Goal: Task Accomplishment & Management: Use online tool/utility

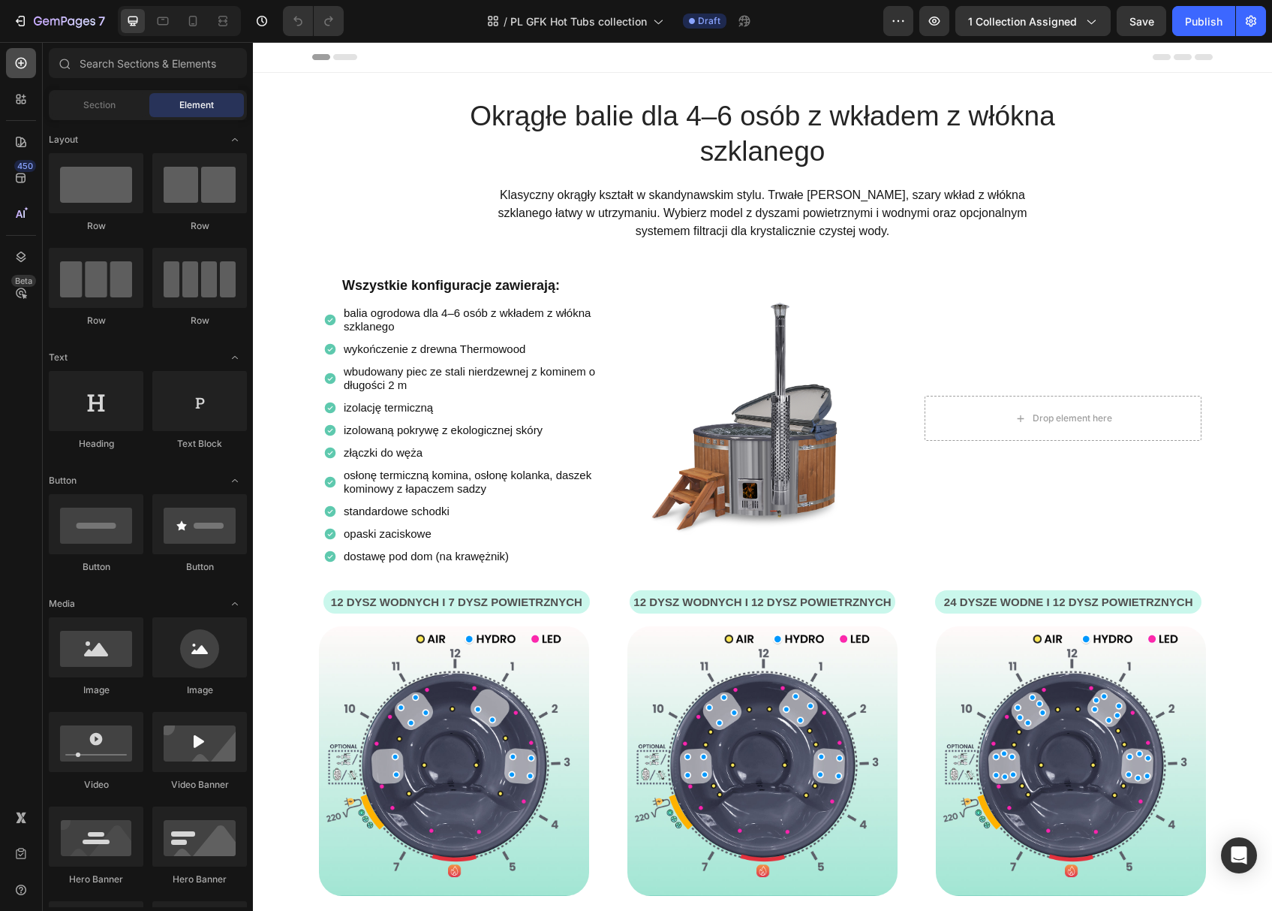
click at [23, 73] on div at bounding box center [21, 63] width 30 height 30
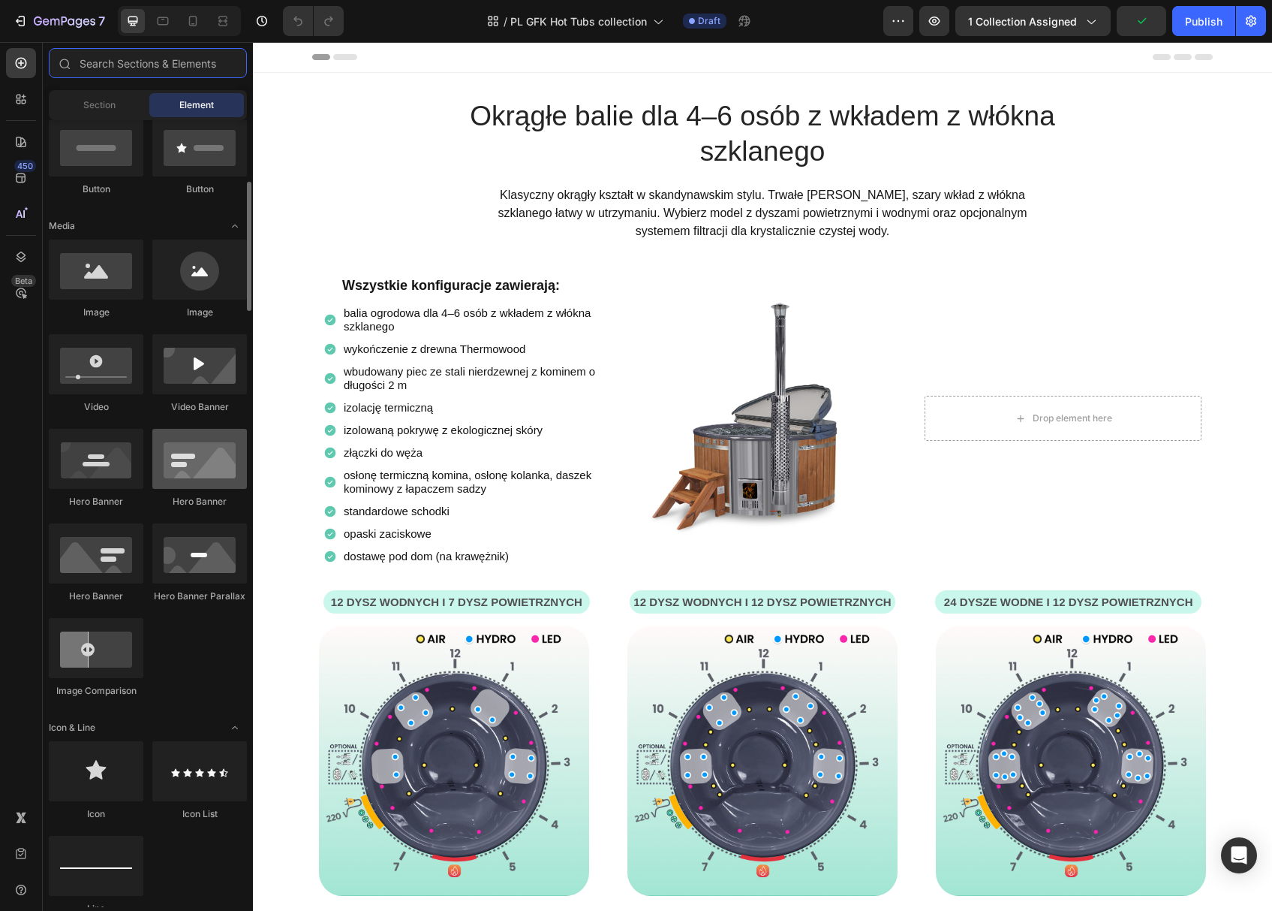
scroll to position [394, 0]
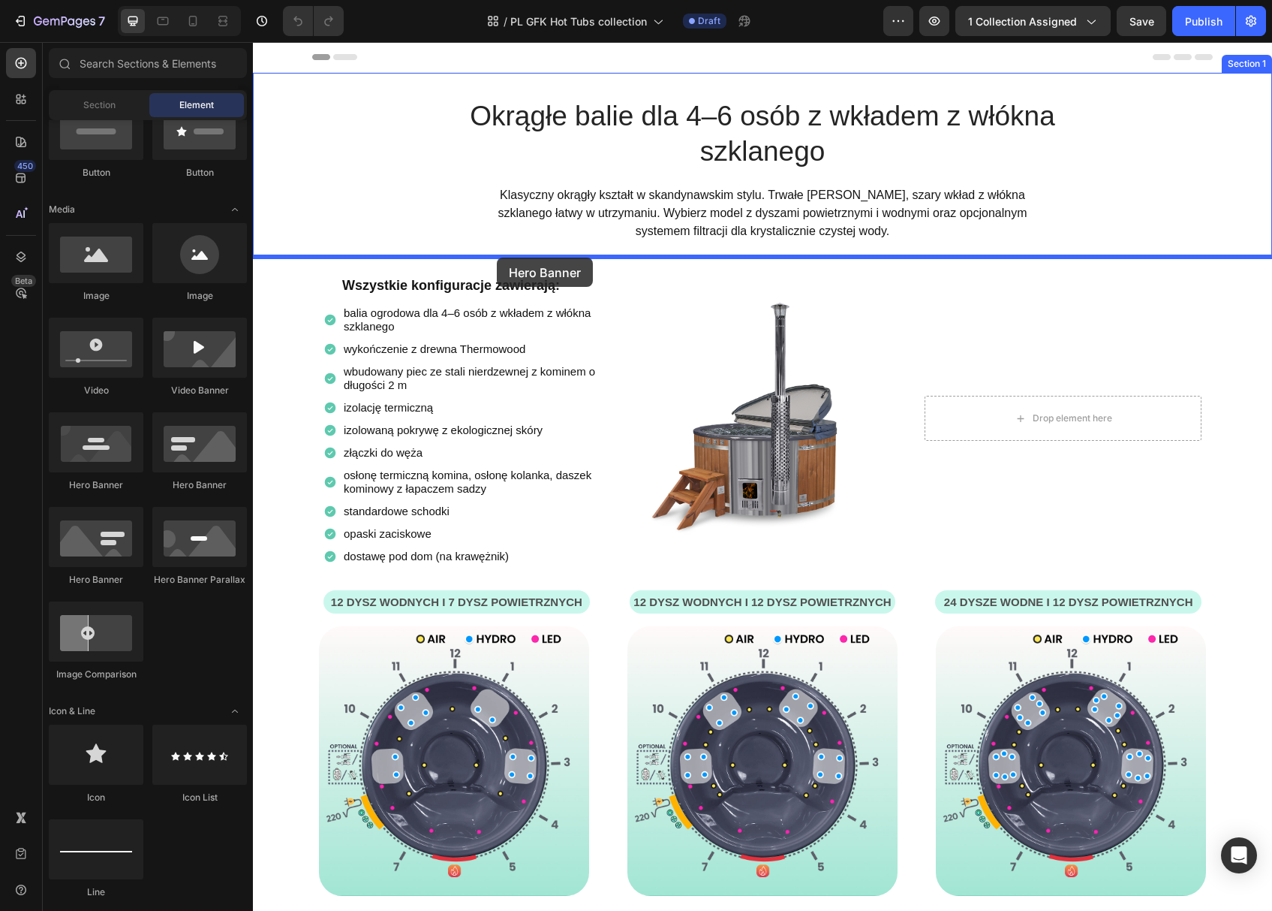
drag, startPoint x: 354, startPoint y: 605, endPoint x: 498, endPoint y: 257, distance: 376.7
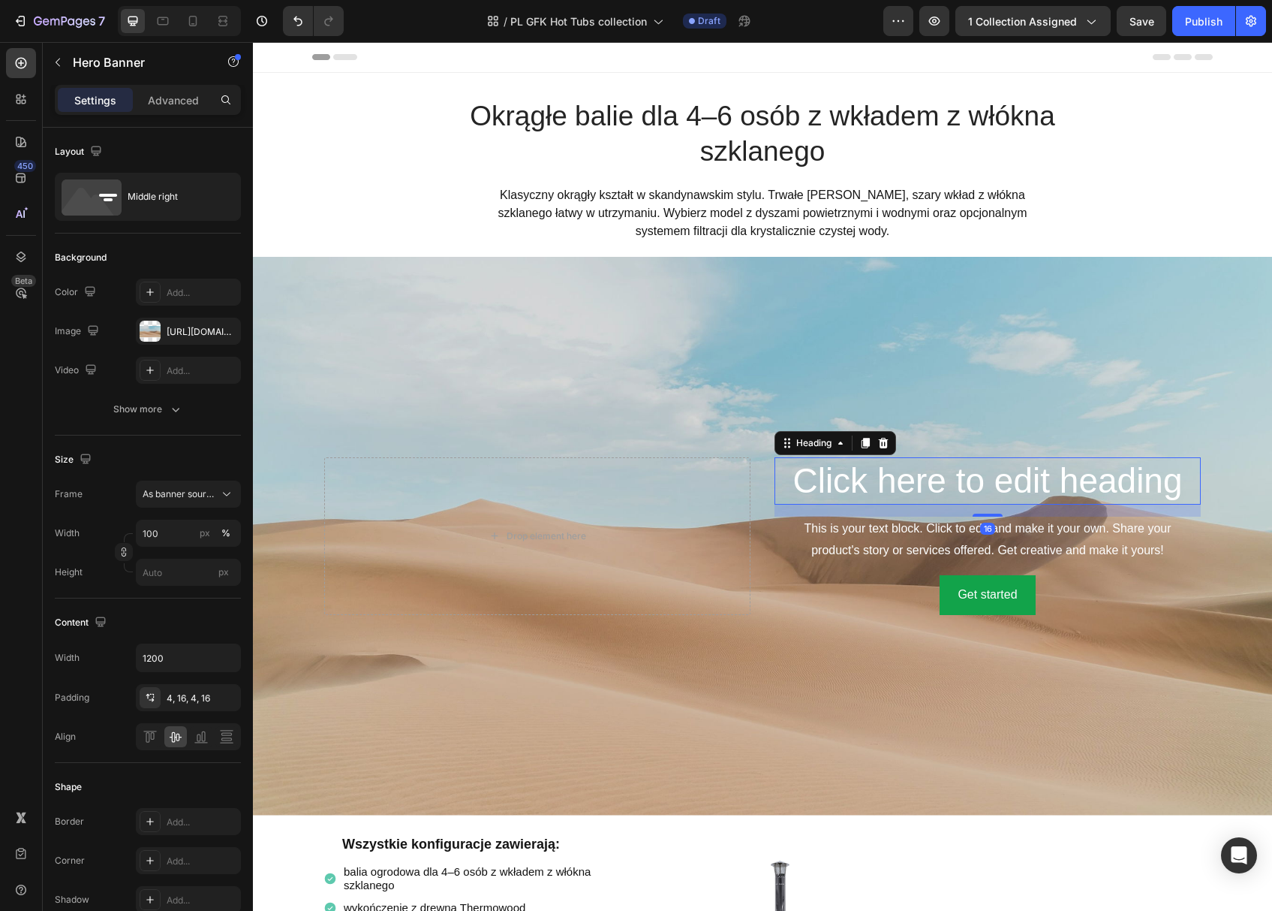
click at [866, 478] on h2 "Click here to edit heading" at bounding box center [988, 481] width 426 height 48
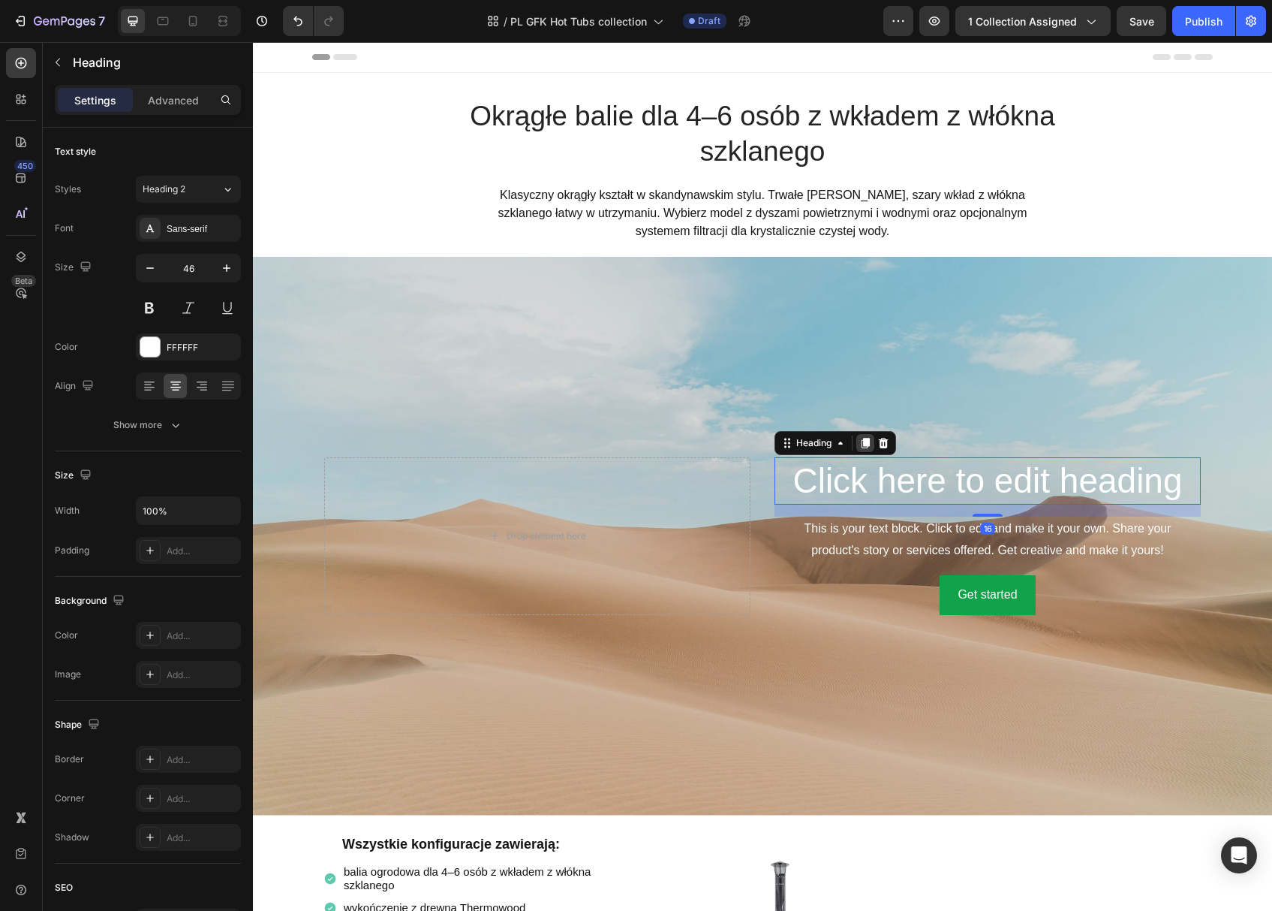
click at [869, 444] on icon at bounding box center [866, 443] width 8 height 11
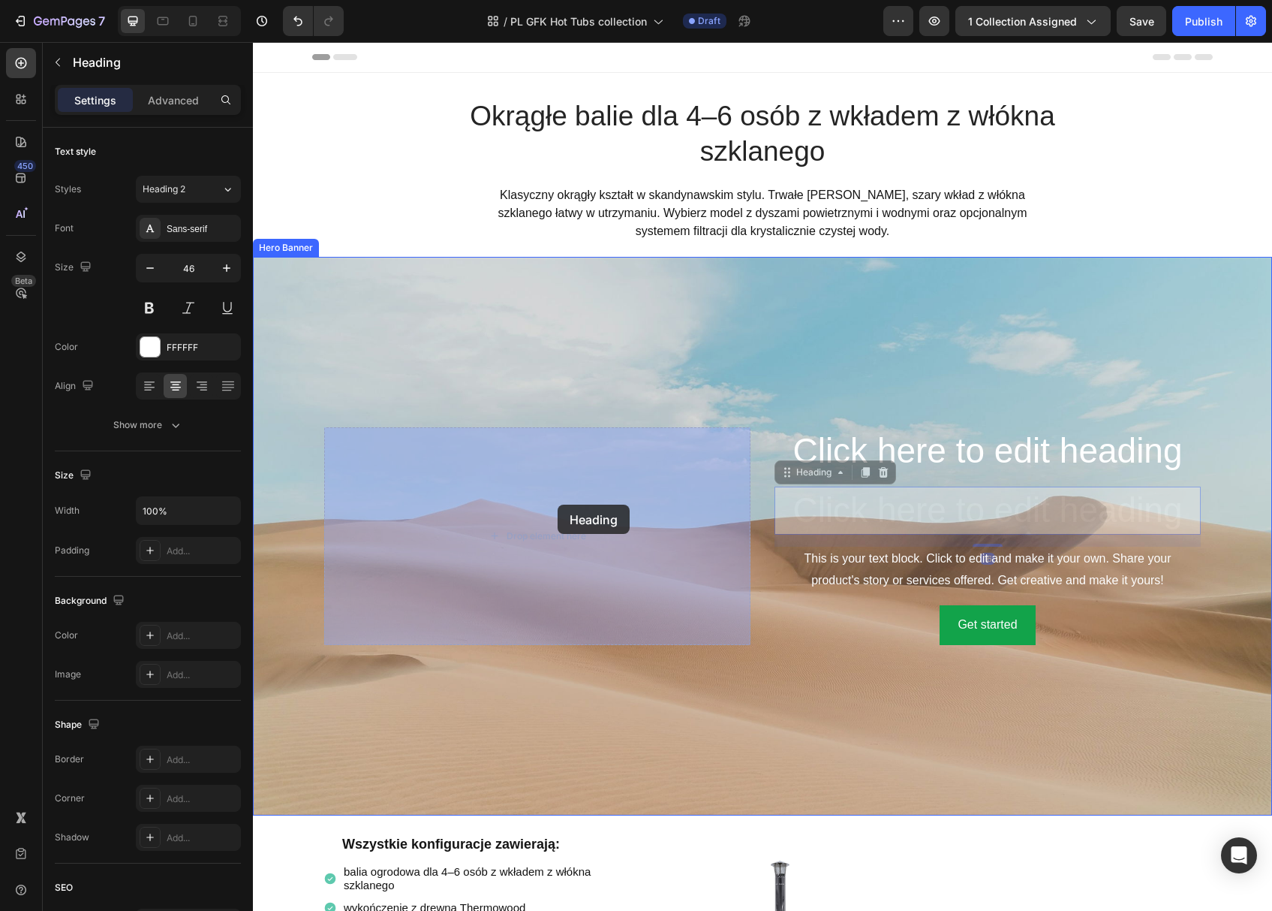
drag, startPoint x: 745, startPoint y: 489, endPoint x: 558, endPoint y: 504, distance: 187.5
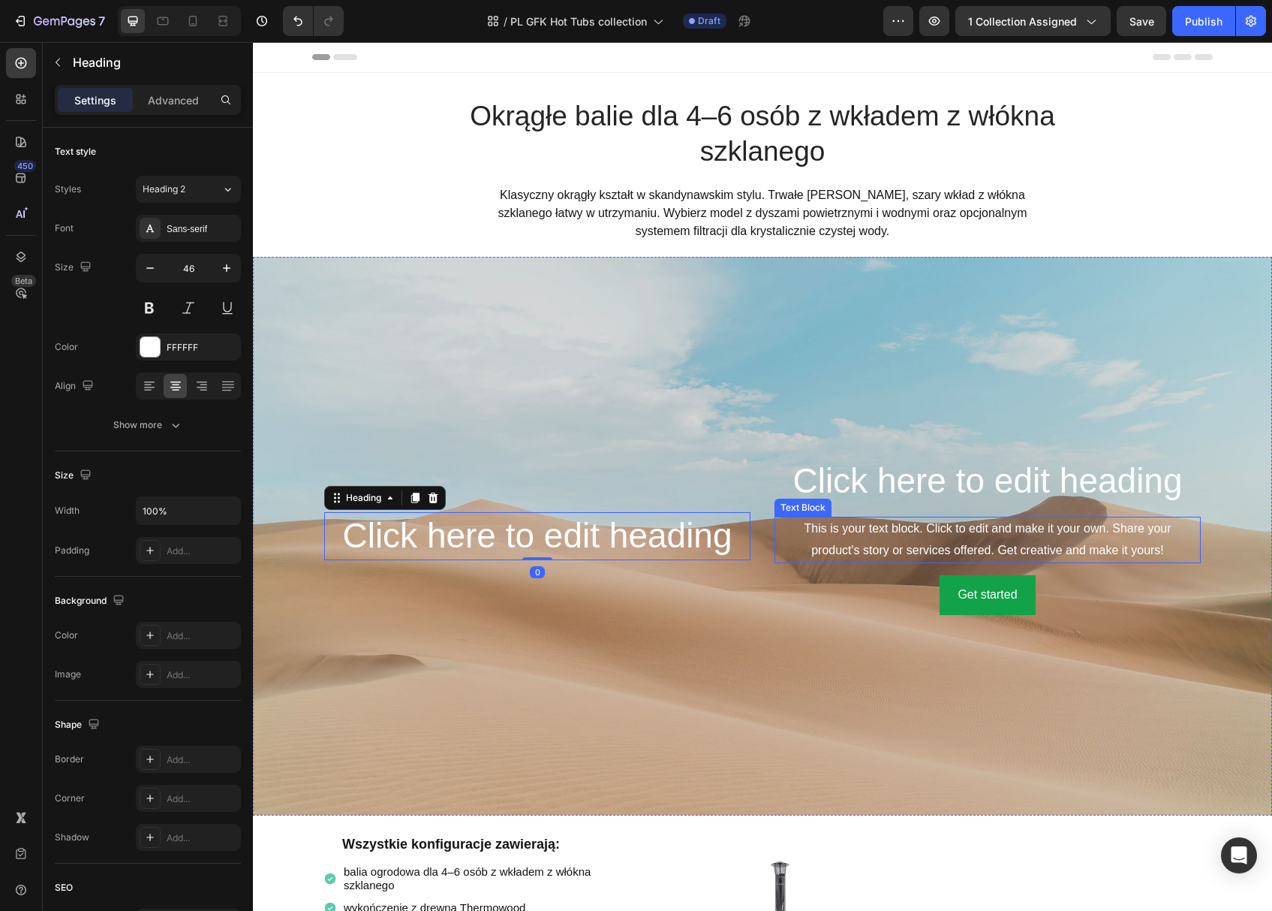
click at [872, 544] on div "This is your text block. Click to edit and make it your own. Share your product…" at bounding box center [988, 539] width 426 height 47
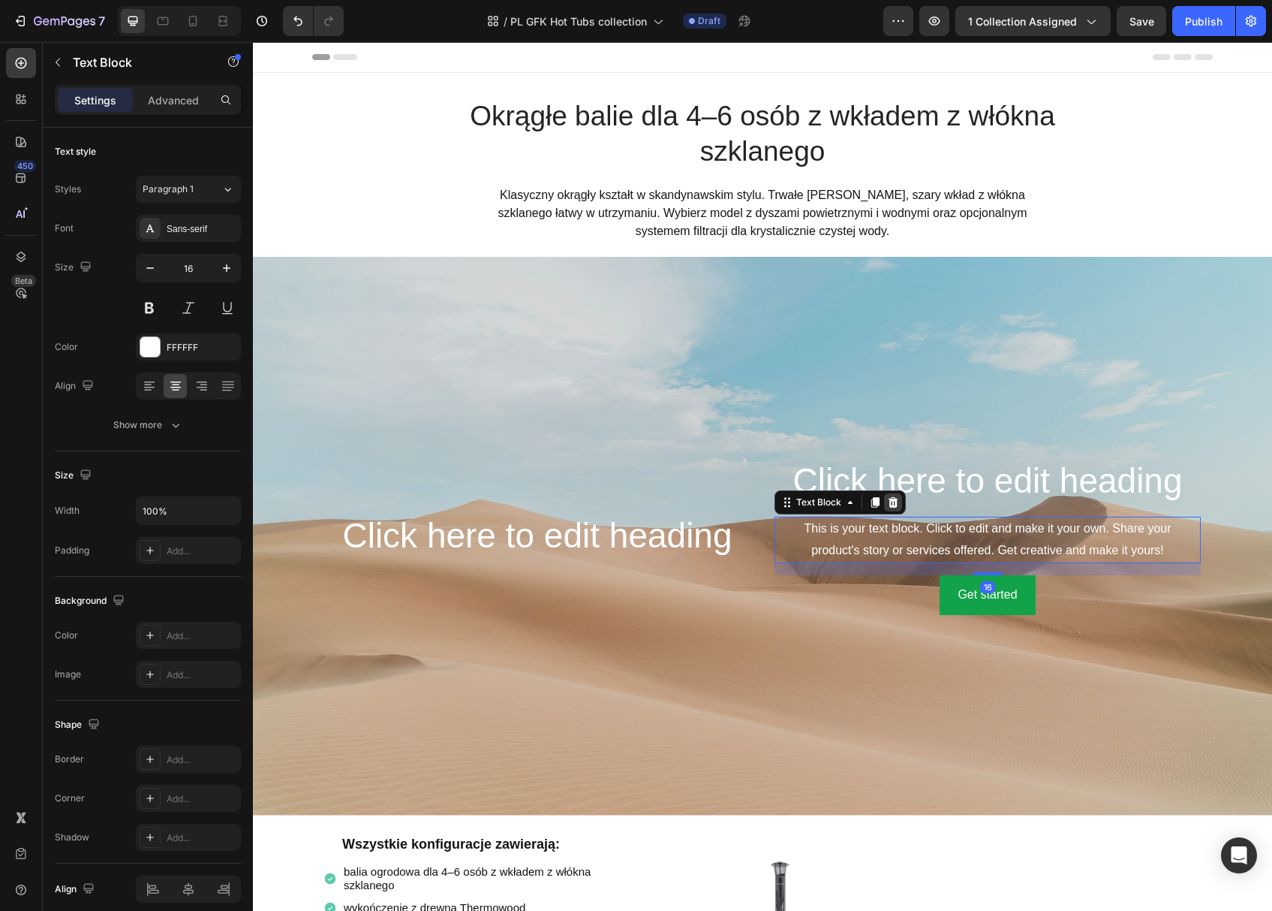
click at [898, 503] on icon at bounding box center [893, 502] width 12 height 12
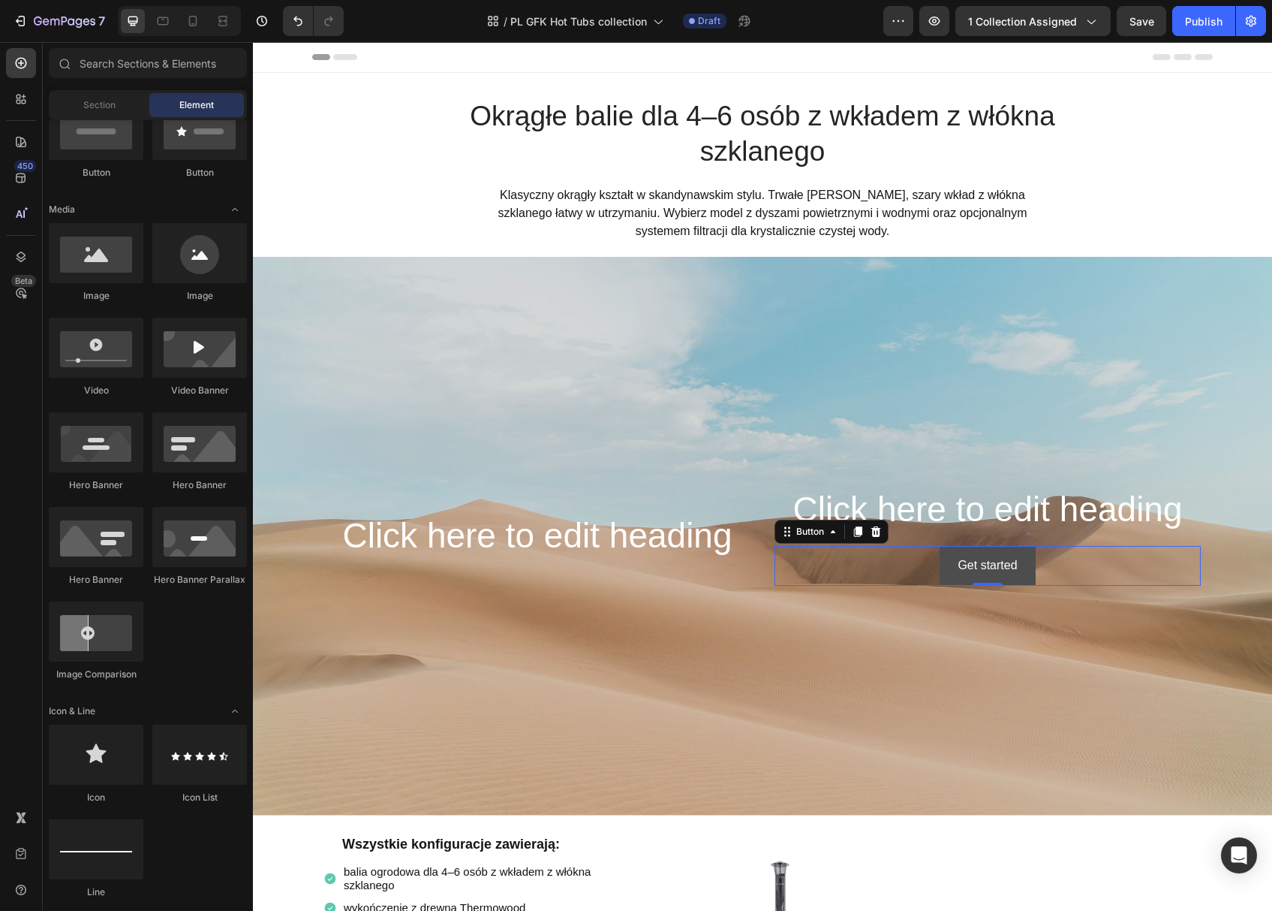
click at [944, 561] on button "Get started" at bounding box center [987, 566] width 95 height 40
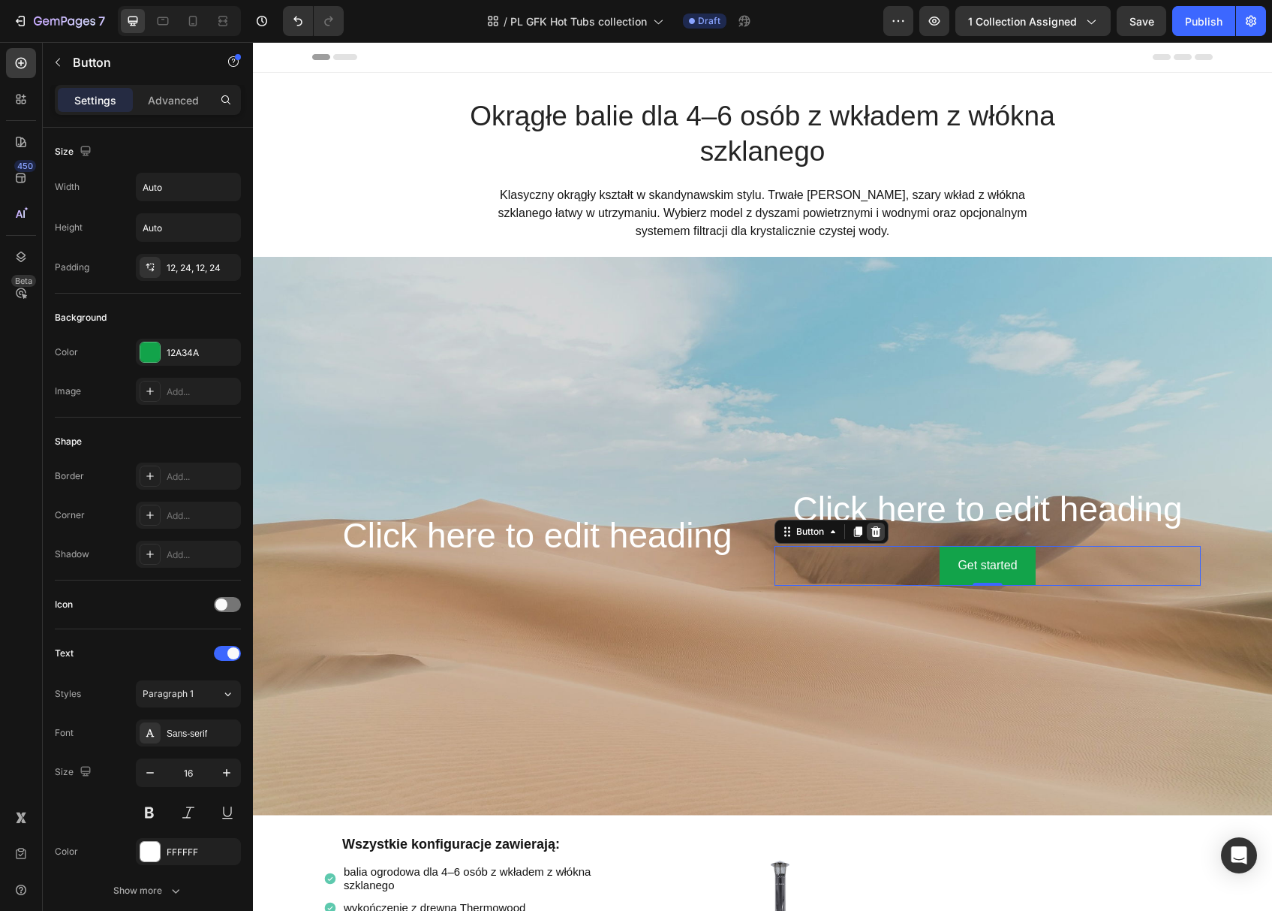
click at [878, 533] on icon at bounding box center [876, 531] width 12 height 12
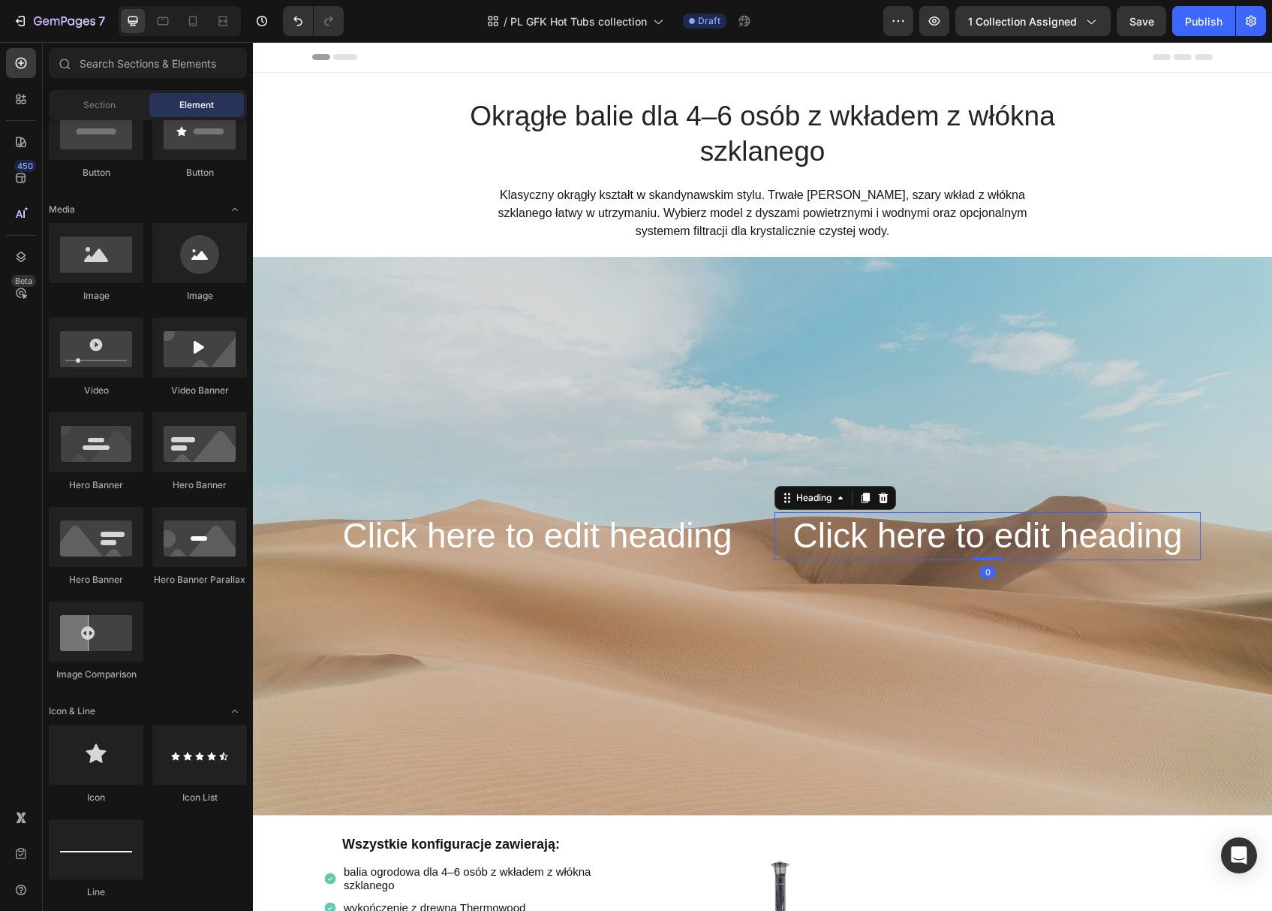
click at [832, 535] on h2 "Click here to edit heading" at bounding box center [988, 536] width 426 height 48
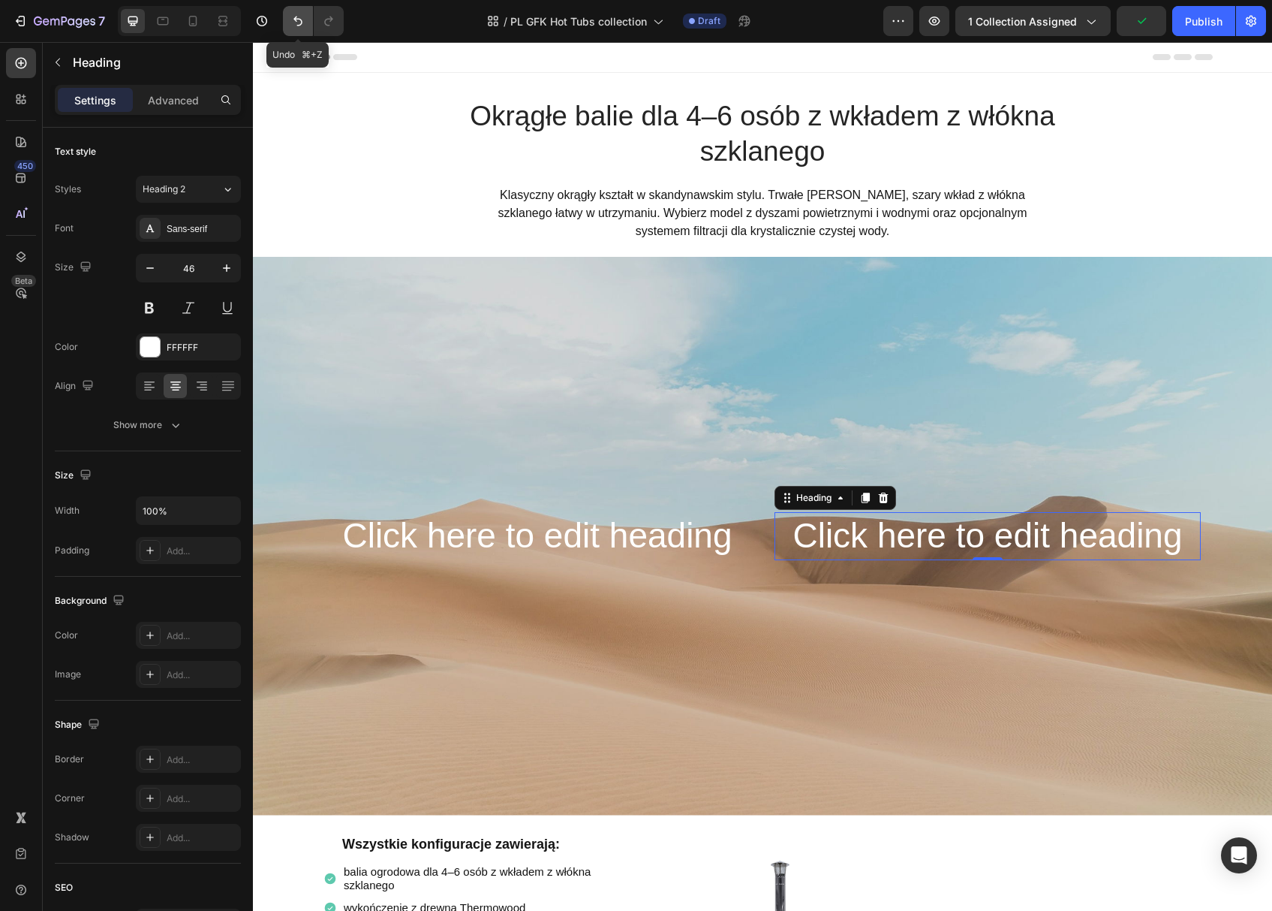
click at [288, 21] on button "Undo/Redo" at bounding box center [298, 21] width 30 height 30
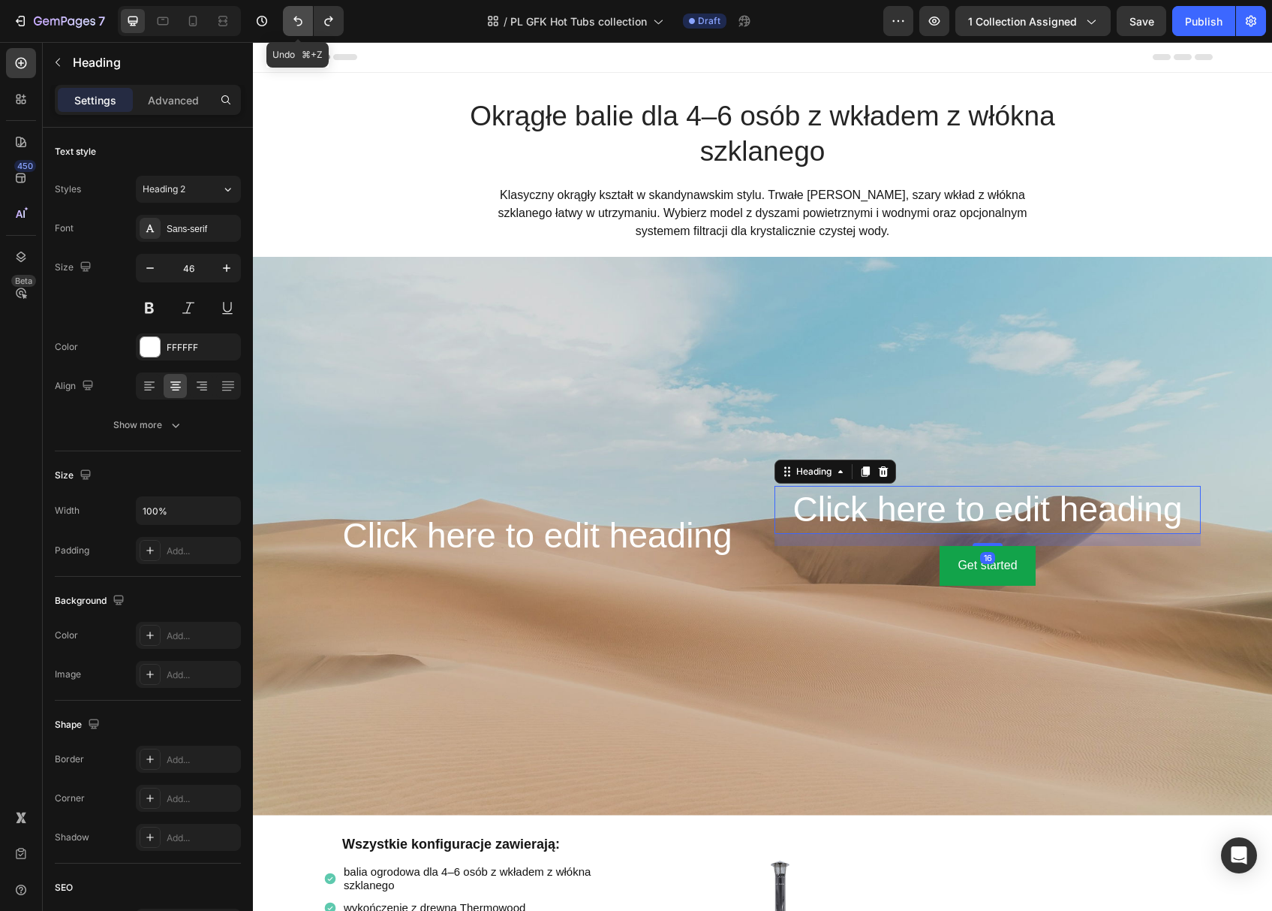
click at [288, 21] on button "Undo/Redo" at bounding box center [298, 21] width 30 height 30
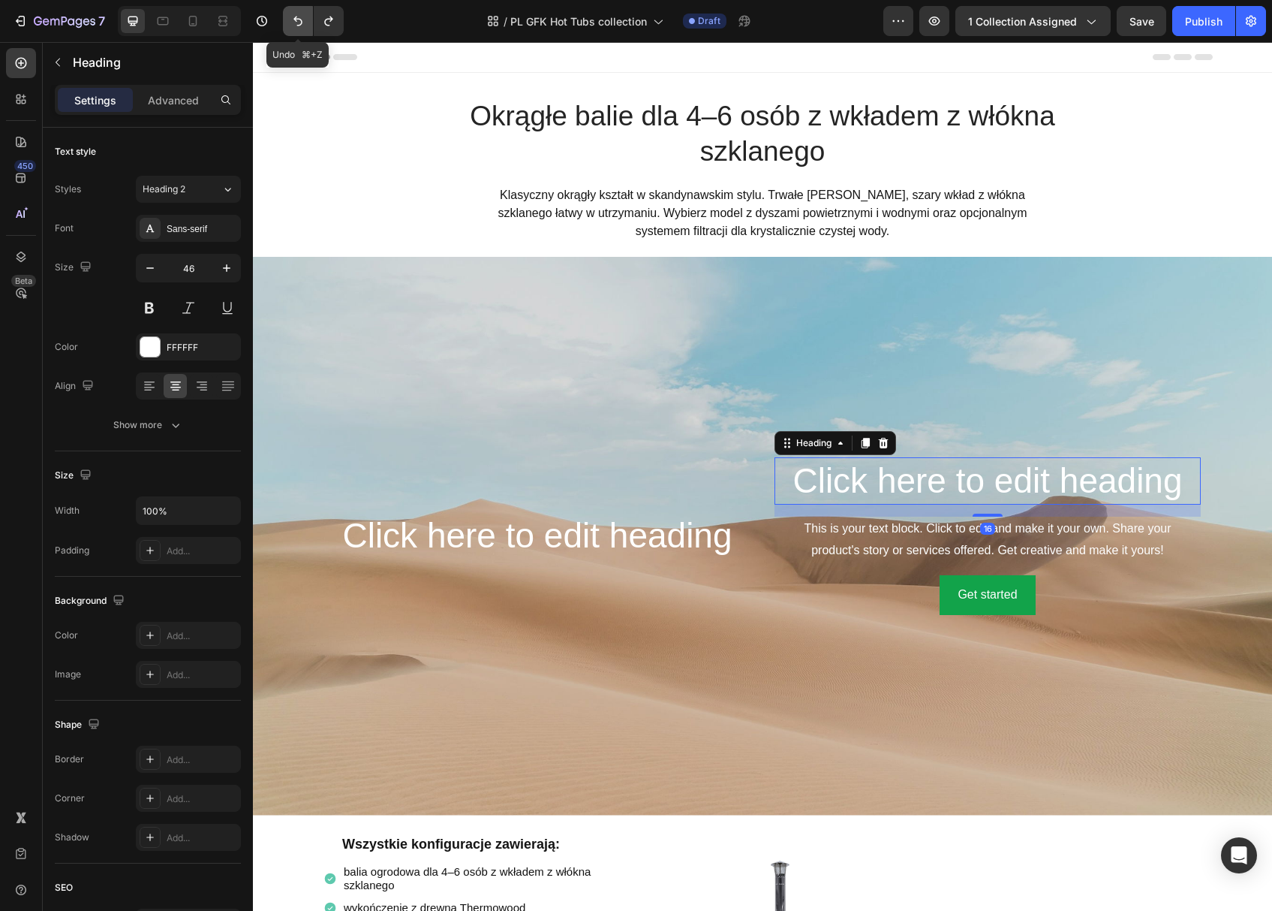
click at [288, 21] on button "Undo/Redo" at bounding box center [298, 21] width 30 height 30
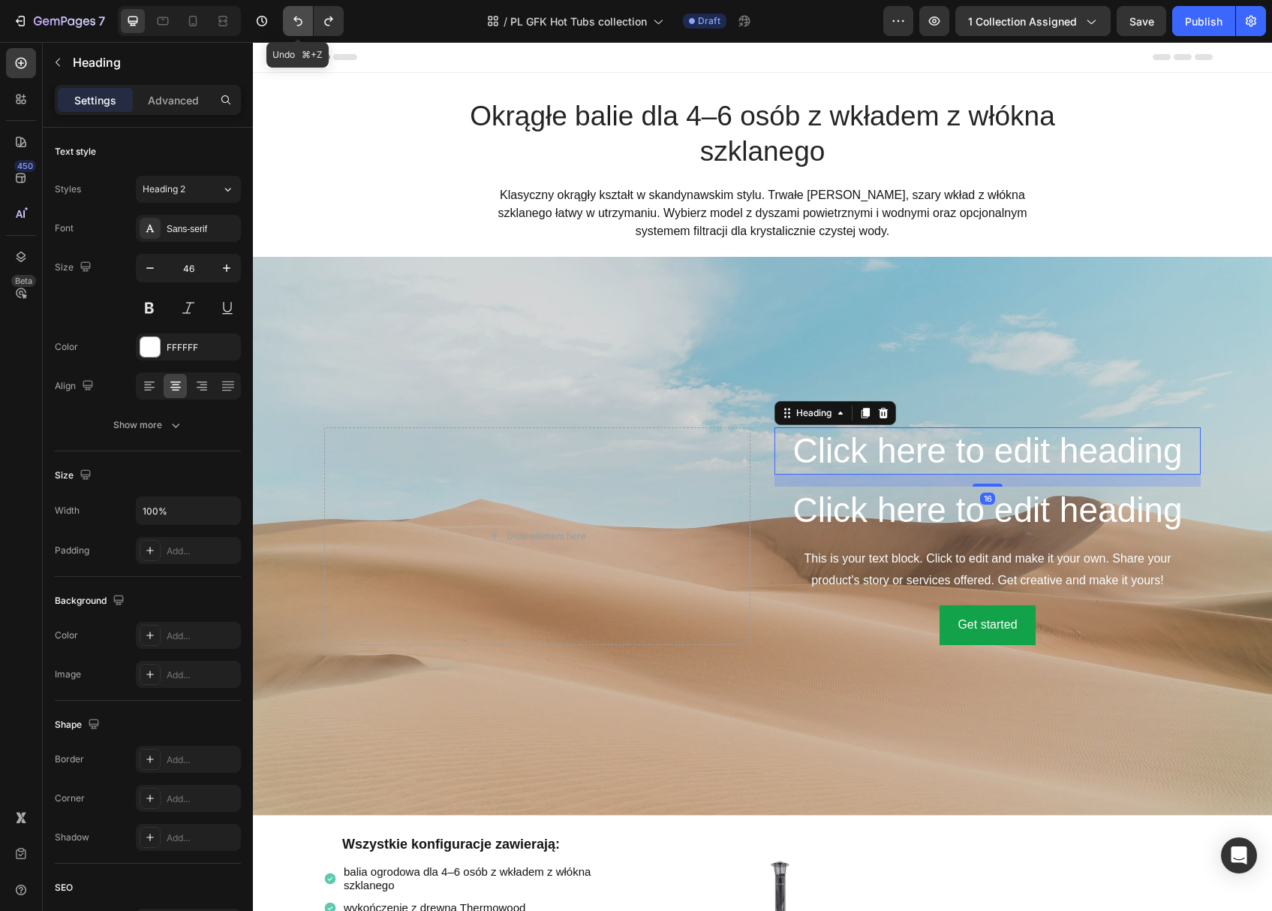
click at [288, 21] on button "Undo/Redo" at bounding box center [298, 21] width 30 height 30
